Goal: Task Accomplishment & Management: Use online tool/utility

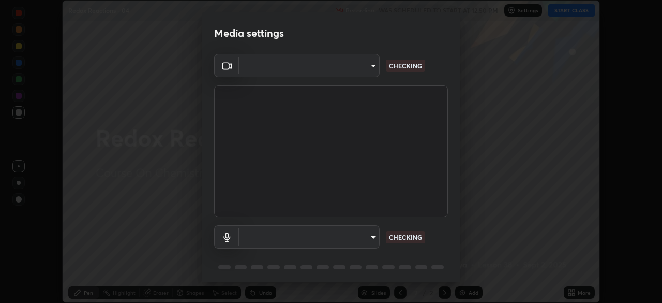
scroll to position [37, 0]
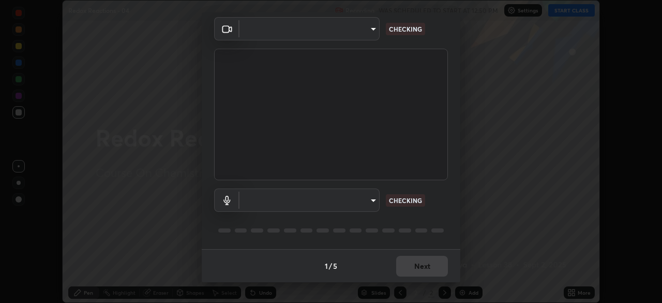
type input "c08bce05bf8d5aea718a1be68f52da0599af41aa0cc24399225b9d00f0db6711"
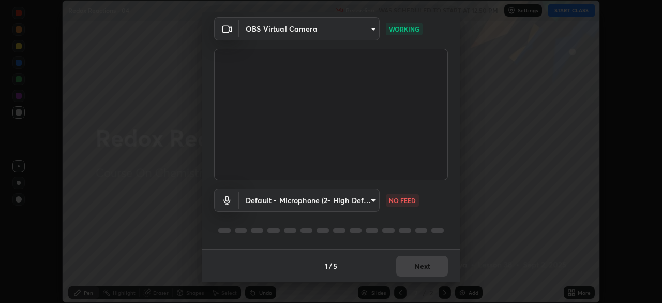
click at [365, 208] on body "Erase all Redox Reactions - 04 Recording WAS SCHEDULED TO START AT 12:50 PM Set…" at bounding box center [331, 151] width 662 height 303
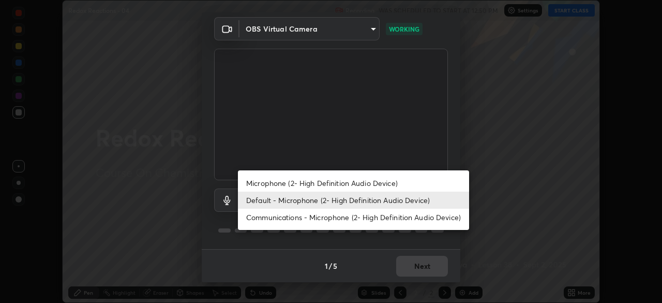
click at [350, 184] on li "Microphone (2- High Definition Audio Device)" at bounding box center [353, 182] width 231 height 17
type input "f62e13f0dc2c211b2e31b7d04ee83dbf57bd85d8f499c87d3582929809dfa27d"
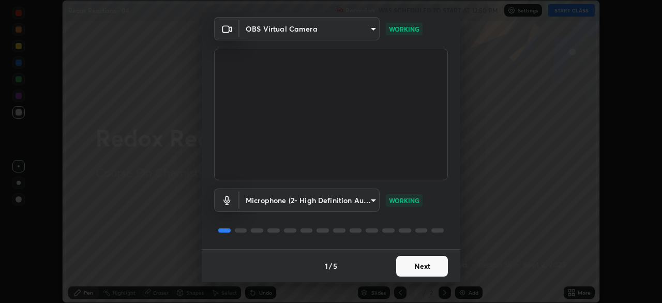
click at [403, 268] on button "Next" at bounding box center [422, 265] width 52 height 21
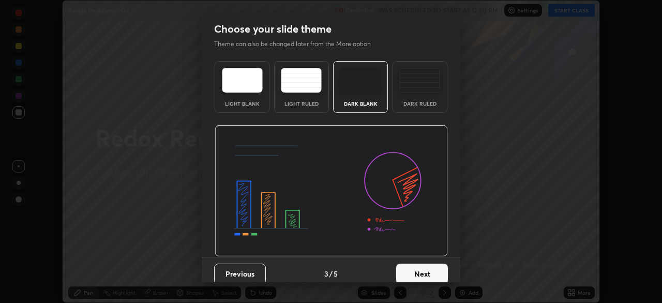
click at [412, 263] on button "Next" at bounding box center [422, 273] width 52 height 21
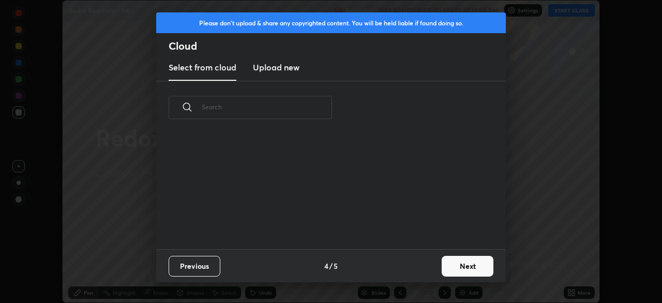
click at [433, 265] on div "Previous 4 / 5 Next" at bounding box center [331, 265] width 350 height 33
click at [451, 265] on button "Next" at bounding box center [468, 265] width 52 height 21
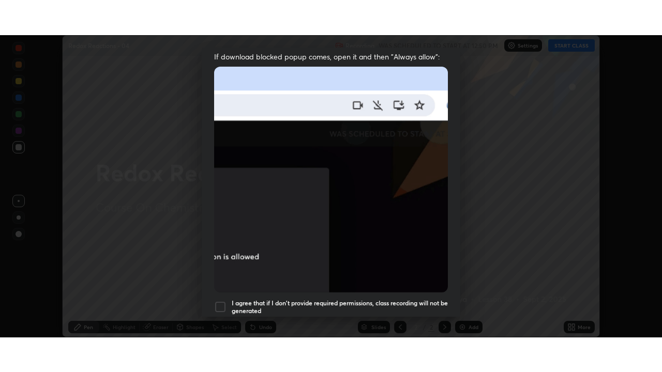
scroll to position [248, 0]
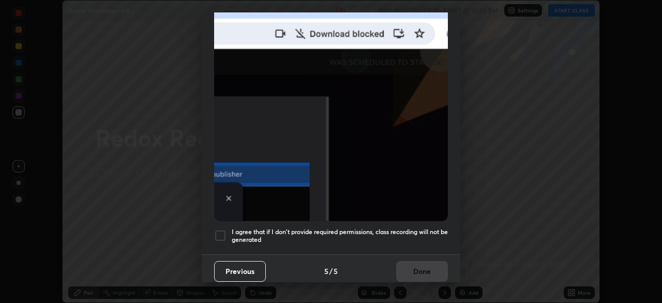
click at [403, 228] on h5 "I agree that if I don't provide required permissions, class recording will not …" at bounding box center [340, 236] width 216 height 16
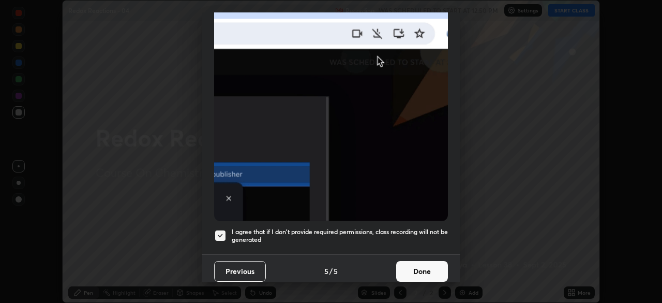
click at [407, 261] on button "Done" at bounding box center [422, 271] width 52 height 21
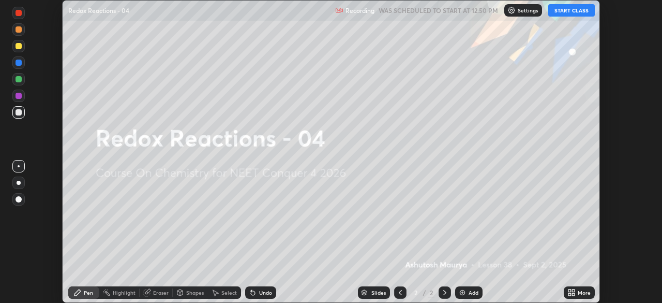
click at [569, 290] on icon at bounding box center [569, 290] width 3 height 3
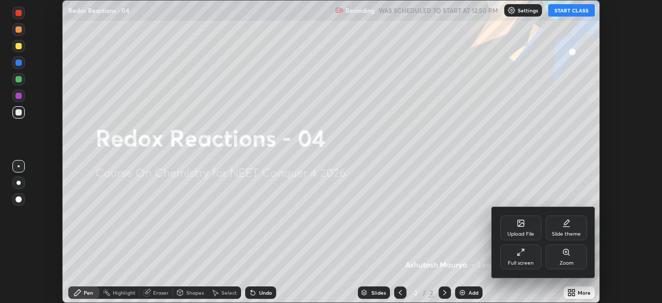
click at [519, 256] on div "Full screen" at bounding box center [520, 256] width 41 height 25
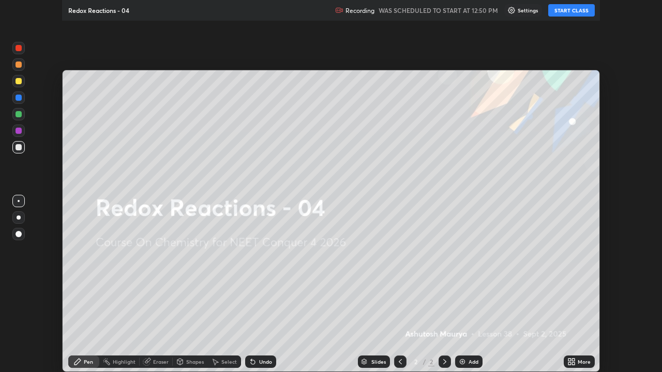
scroll to position [372, 662]
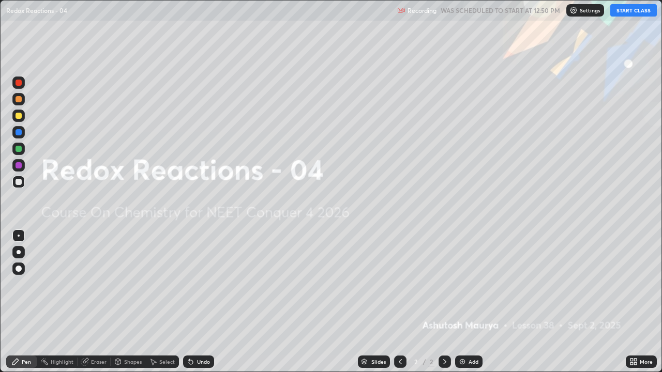
click at [643, 12] on button "START CLASS" at bounding box center [633, 10] width 47 height 12
click at [467, 302] on div "Add" at bounding box center [468, 362] width 27 height 12
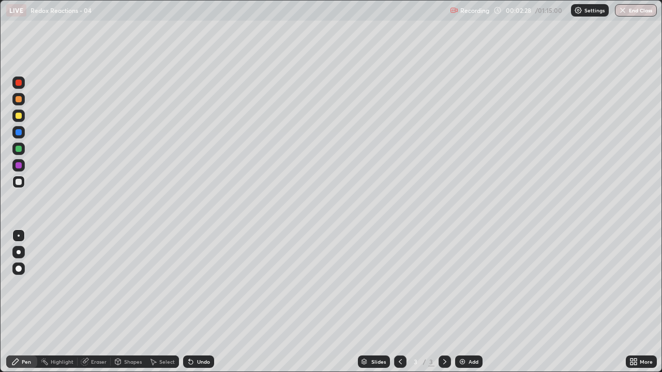
click at [14, 250] on div at bounding box center [18, 252] width 12 height 12
click at [20, 116] on div at bounding box center [19, 116] width 6 height 6
click at [21, 179] on div at bounding box center [18, 182] width 12 height 12
click at [20, 147] on div at bounding box center [19, 149] width 6 height 6
click at [19, 184] on div at bounding box center [19, 182] width 6 height 6
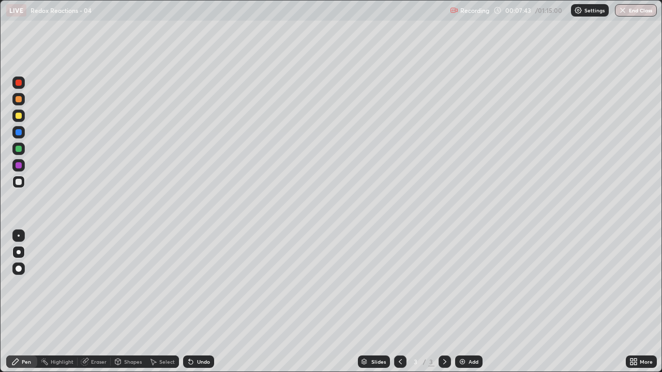
click at [99, 302] on div "Eraser" at bounding box center [99, 361] width 16 height 5
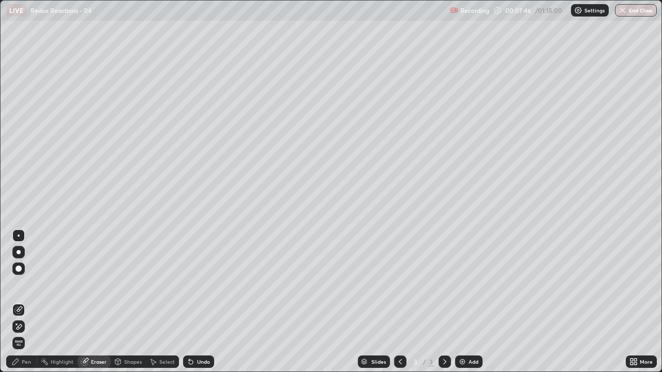
click at [28, 302] on div "Pen" at bounding box center [26, 361] width 9 height 5
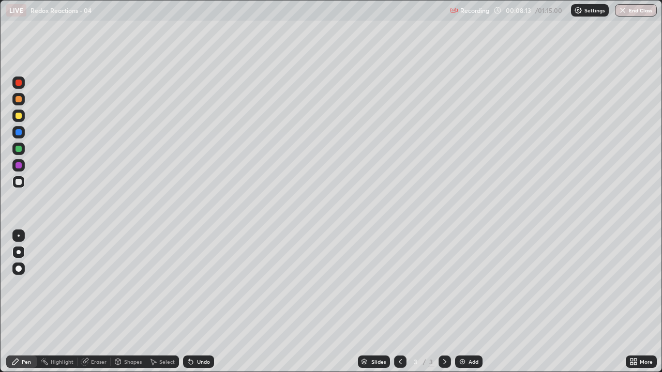
click at [101, 302] on div "Eraser" at bounding box center [99, 361] width 16 height 5
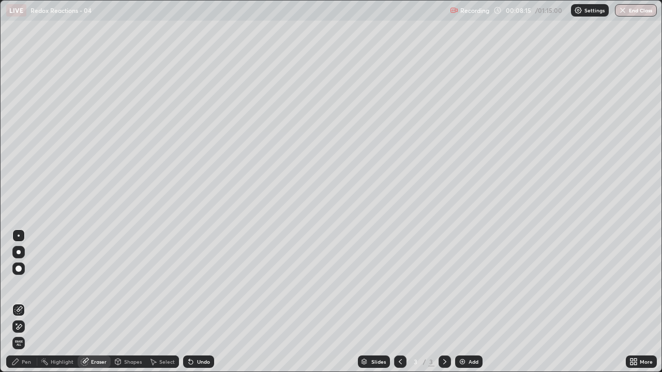
click at [28, 302] on div "Pen" at bounding box center [26, 361] width 9 height 5
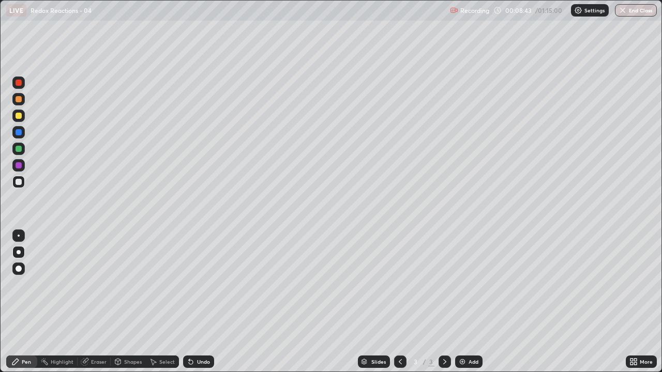
click at [207, 302] on div "Undo" at bounding box center [203, 361] width 13 height 5
click at [94, 302] on div "Eraser" at bounding box center [99, 361] width 16 height 5
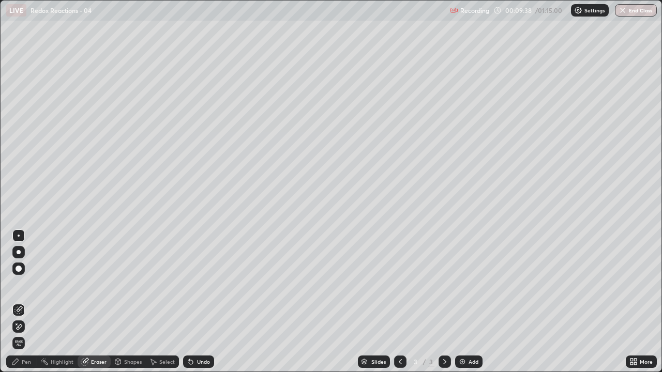
click at [27, 302] on div "Pen" at bounding box center [26, 361] width 9 height 5
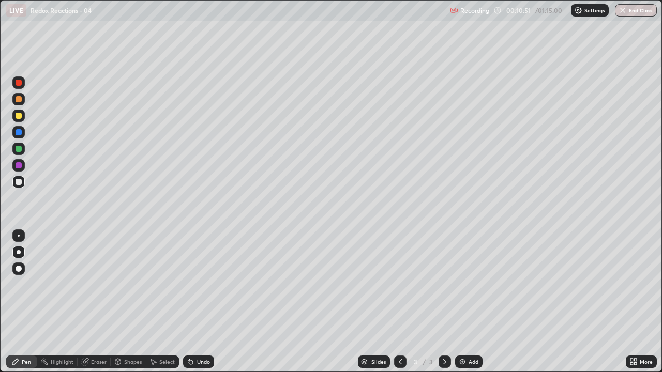
click at [208, 302] on div "Undo" at bounding box center [203, 361] width 13 height 5
click at [203, 302] on div "Undo" at bounding box center [203, 361] width 13 height 5
click at [202, 302] on div "Undo" at bounding box center [198, 362] width 31 height 12
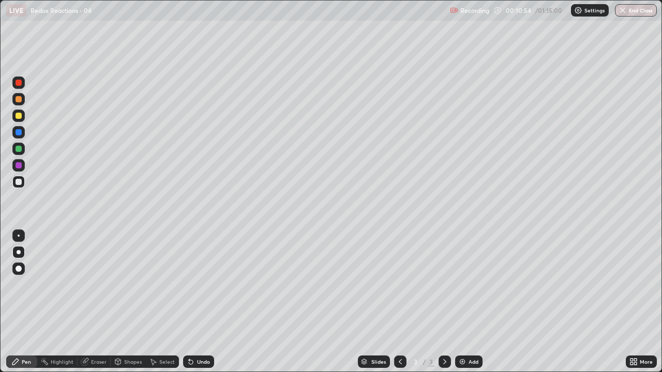
click at [204, 302] on div "Undo" at bounding box center [203, 361] width 13 height 5
click at [463, 302] on img at bounding box center [462, 362] width 8 height 8
click at [19, 116] on div at bounding box center [19, 116] width 6 height 6
click at [21, 183] on div at bounding box center [19, 182] width 6 height 6
click at [197, 302] on div "Undo" at bounding box center [203, 361] width 13 height 5
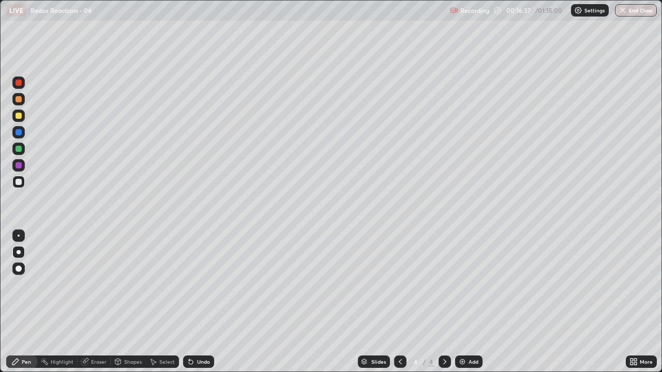
click at [200, 302] on div "Undo" at bounding box center [203, 361] width 13 height 5
click at [198, 302] on div "Undo" at bounding box center [198, 362] width 31 height 12
click at [197, 302] on div "Undo" at bounding box center [198, 362] width 31 height 12
click at [20, 148] on div at bounding box center [19, 149] width 6 height 6
click at [19, 184] on div at bounding box center [19, 182] width 6 height 6
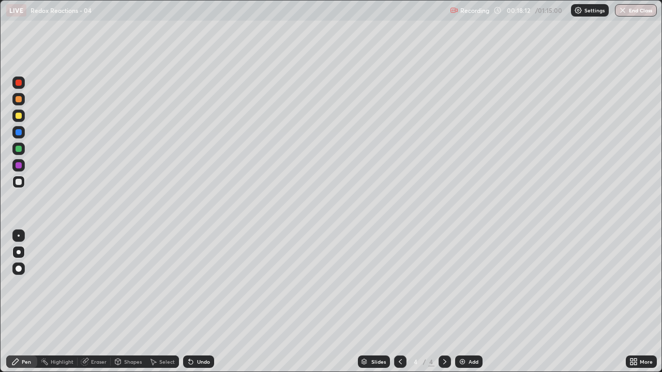
click at [199, 302] on div "Undo" at bounding box center [203, 361] width 13 height 5
click at [18, 169] on div at bounding box center [18, 165] width 12 height 12
click at [20, 182] on div at bounding box center [19, 182] width 6 height 6
click at [400, 302] on icon at bounding box center [400, 362] width 8 height 8
click at [443, 302] on icon at bounding box center [445, 362] width 8 height 8
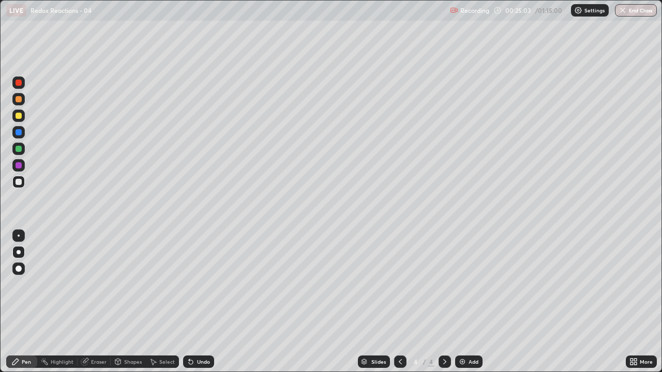
click at [403, 302] on icon at bounding box center [400, 362] width 8 height 8
click at [442, 302] on icon at bounding box center [445, 362] width 8 height 8
click at [464, 302] on div "Add" at bounding box center [468, 362] width 27 height 12
click at [200, 302] on div "Undo" at bounding box center [203, 361] width 13 height 5
click at [93, 302] on div "Eraser" at bounding box center [99, 361] width 16 height 5
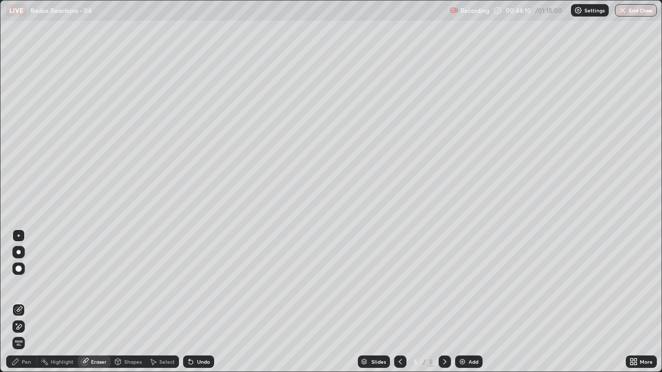
click at [30, 302] on div "Pen" at bounding box center [26, 361] width 9 height 5
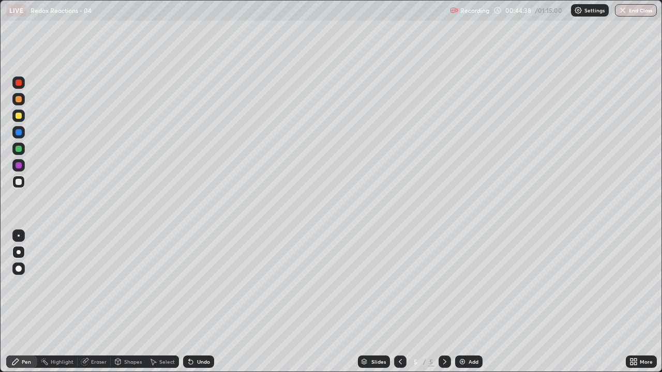
click at [197, 302] on div "Undo" at bounding box center [203, 361] width 13 height 5
click at [469, 302] on div "Add" at bounding box center [474, 361] width 10 height 5
click at [197, 302] on div "Undo" at bounding box center [198, 362] width 31 height 12
click at [463, 302] on img at bounding box center [462, 362] width 8 height 8
click at [17, 116] on div at bounding box center [19, 116] width 6 height 6
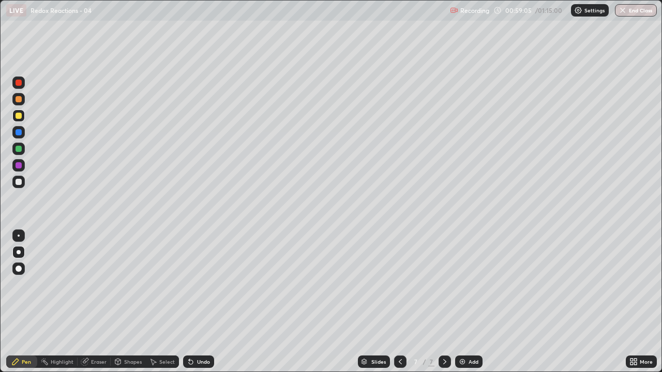
click at [472, 302] on div "Add" at bounding box center [468, 362] width 27 height 12
click at [17, 182] on div at bounding box center [19, 182] width 6 height 6
click at [463, 302] on img at bounding box center [462, 362] width 8 height 8
click at [99, 302] on div "Eraser" at bounding box center [99, 361] width 16 height 5
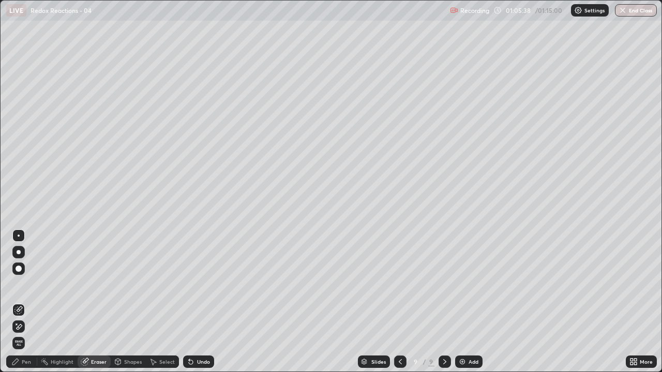
click at [30, 302] on div "Pen" at bounding box center [26, 361] width 9 height 5
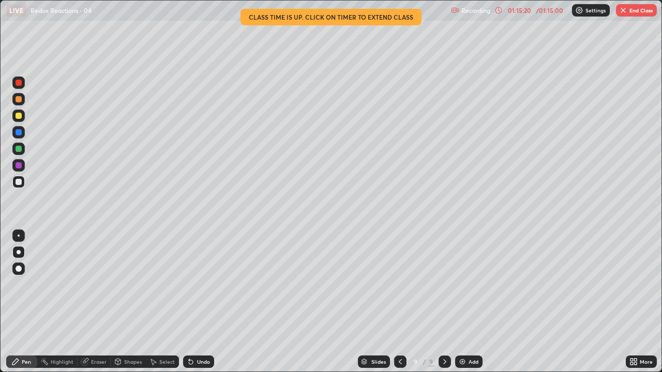
click at [639, 12] on button "End Class" at bounding box center [636, 10] width 41 height 12
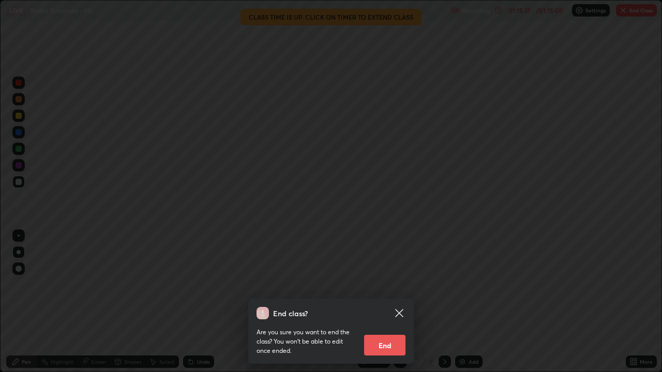
click at [394, 302] on button "End" at bounding box center [384, 345] width 41 height 21
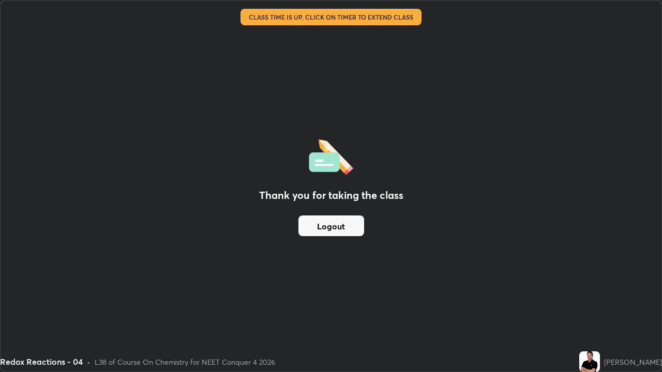
click at [352, 225] on button "Logout" at bounding box center [331, 226] width 66 height 21
